Goal: Information Seeking & Learning: Compare options

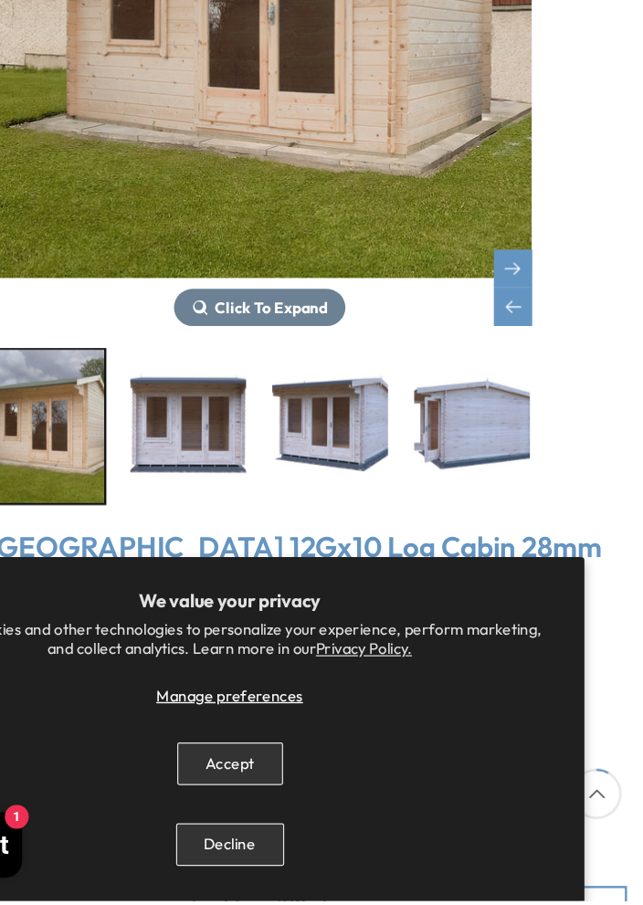
scroll to position [342, 0]
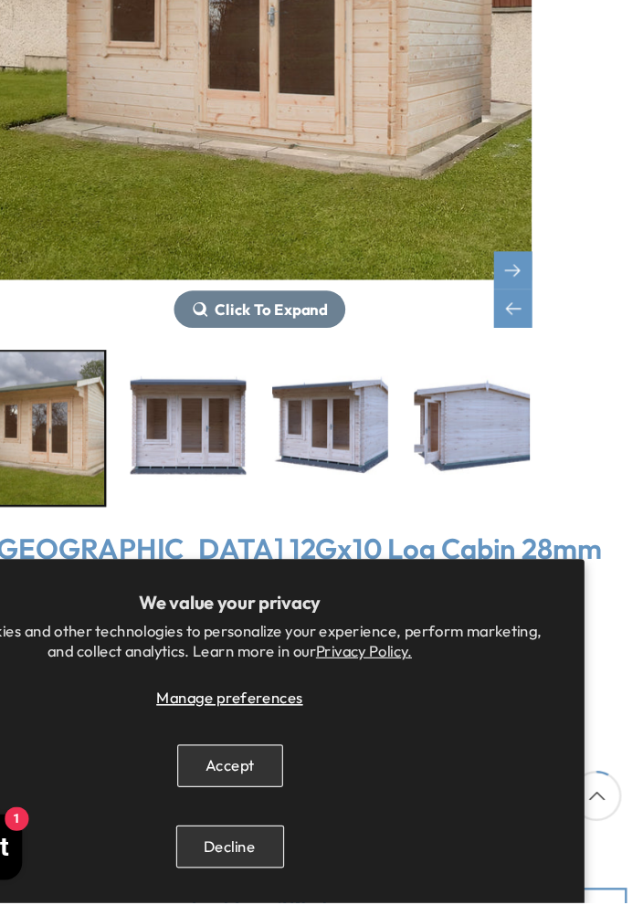
click at [506, 525] on img "9 / 16" at bounding box center [499, 508] width 97 height 128
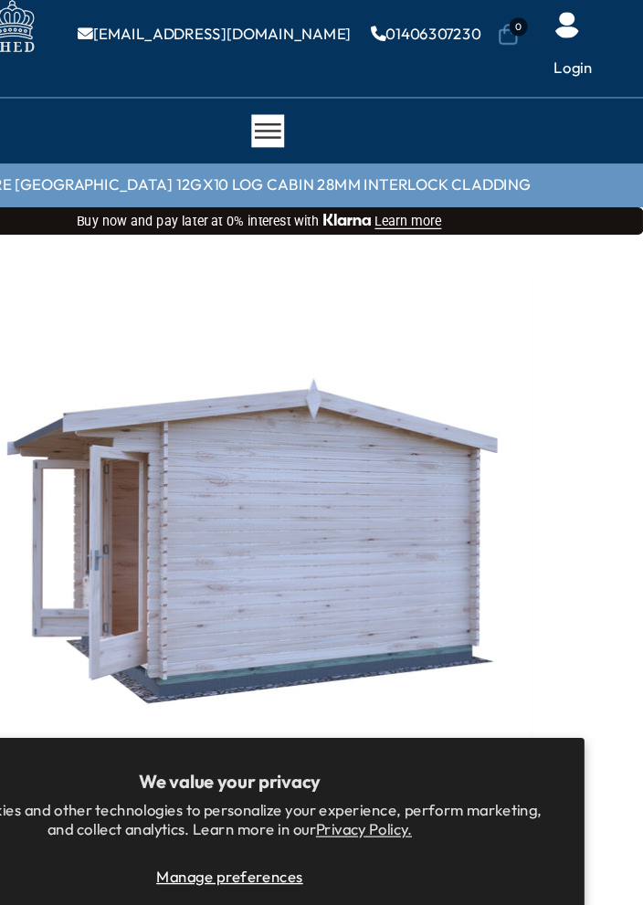
scroll to position [0, 0]
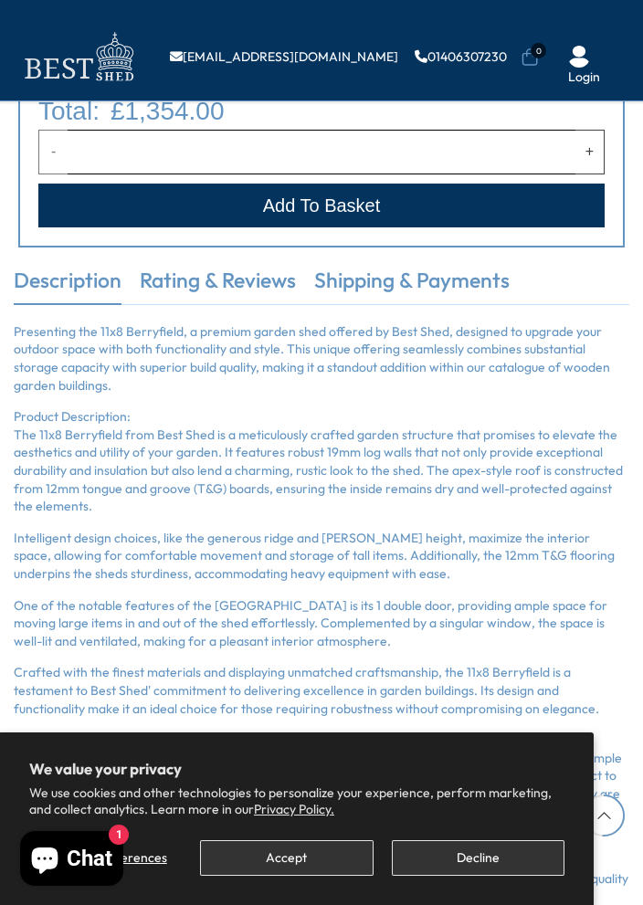
scroll to position [1661, 0]
